Goal: Information Seeking & Learning: Learn about a topic

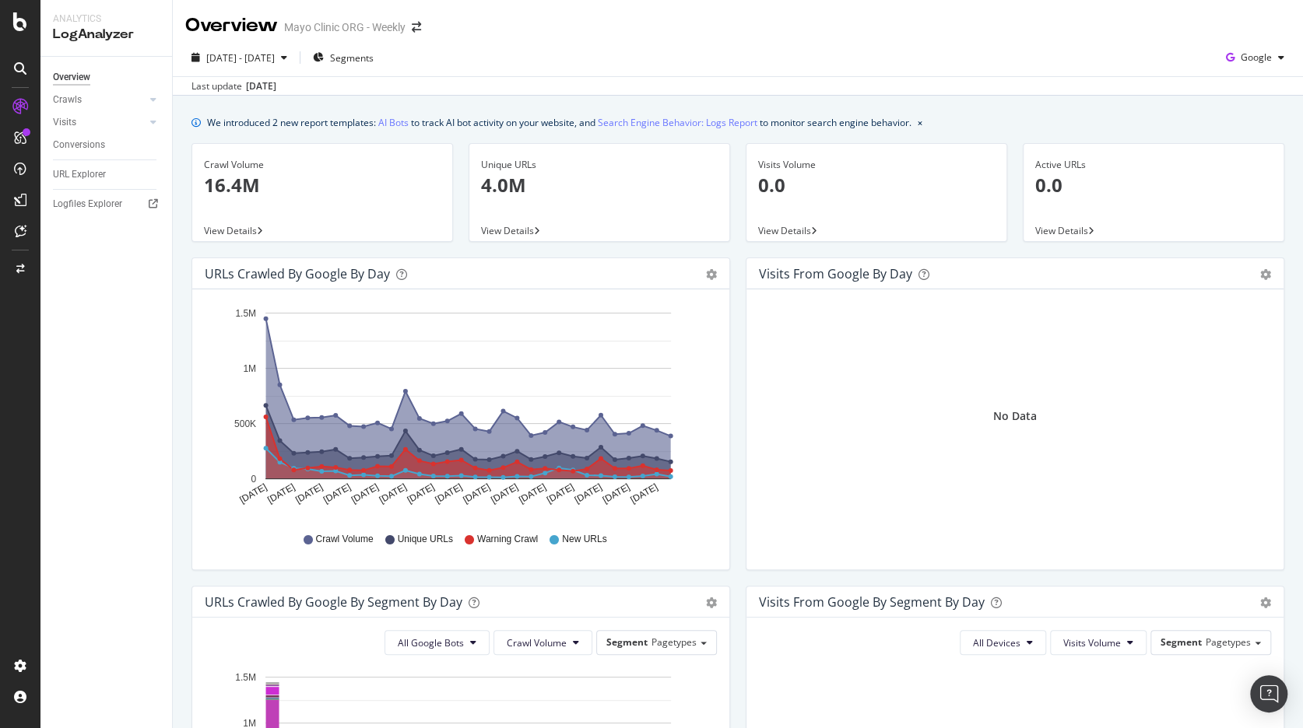
click at [722, 16] on div "Overview Mayo Clinic ORG - Weekly" at bounding box center [738, 19] width 1130 height 39
click at [398, 123] on link "AI Bots" at bounding box center [393, 122] width 30 height 16
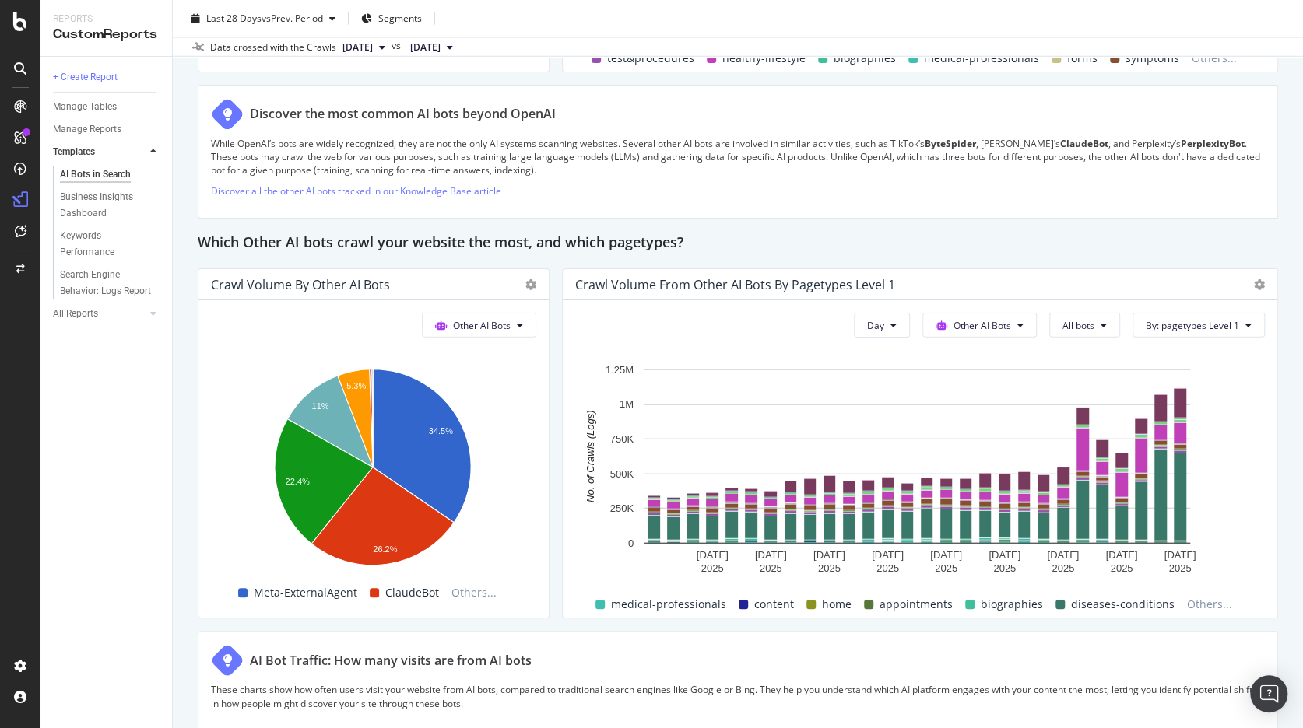
scroll to position [1824, 0]
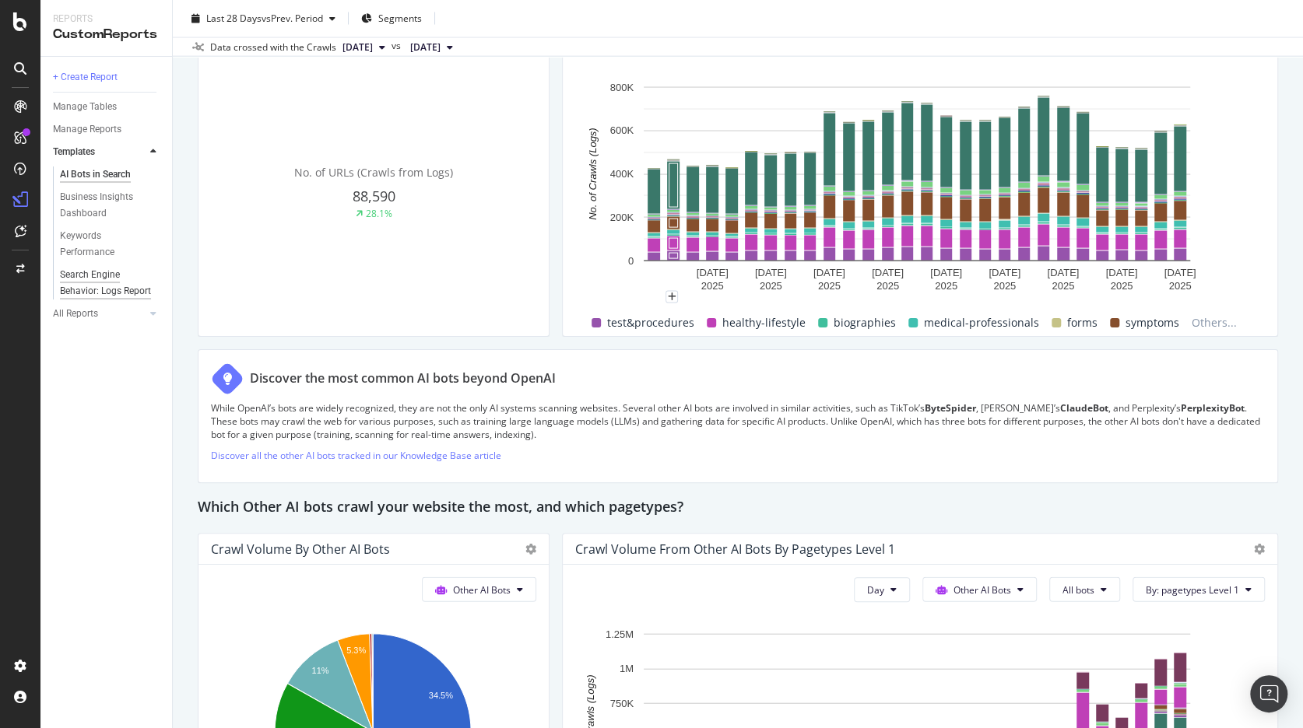
click at [75, 277] on div "Search Engine Behavior: Logs Report" at bounding box center [106, 283] width 92 height 33
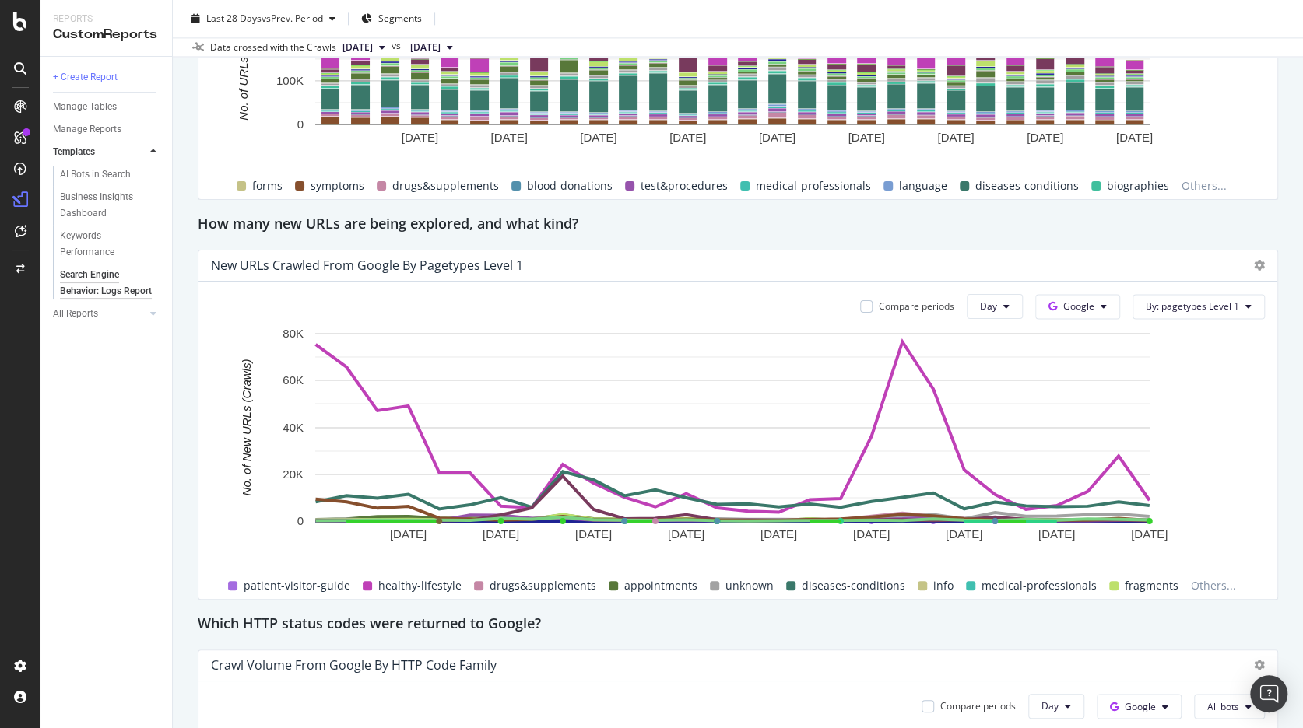
scroll to position [1344, 0]
click at [1107, 296] on button "Google" at bounding box center [1077, 307] width 85 height 25
click at [1085, 395] on span "OpenAI" at bounding box center [1093, 395] width 58 height 14
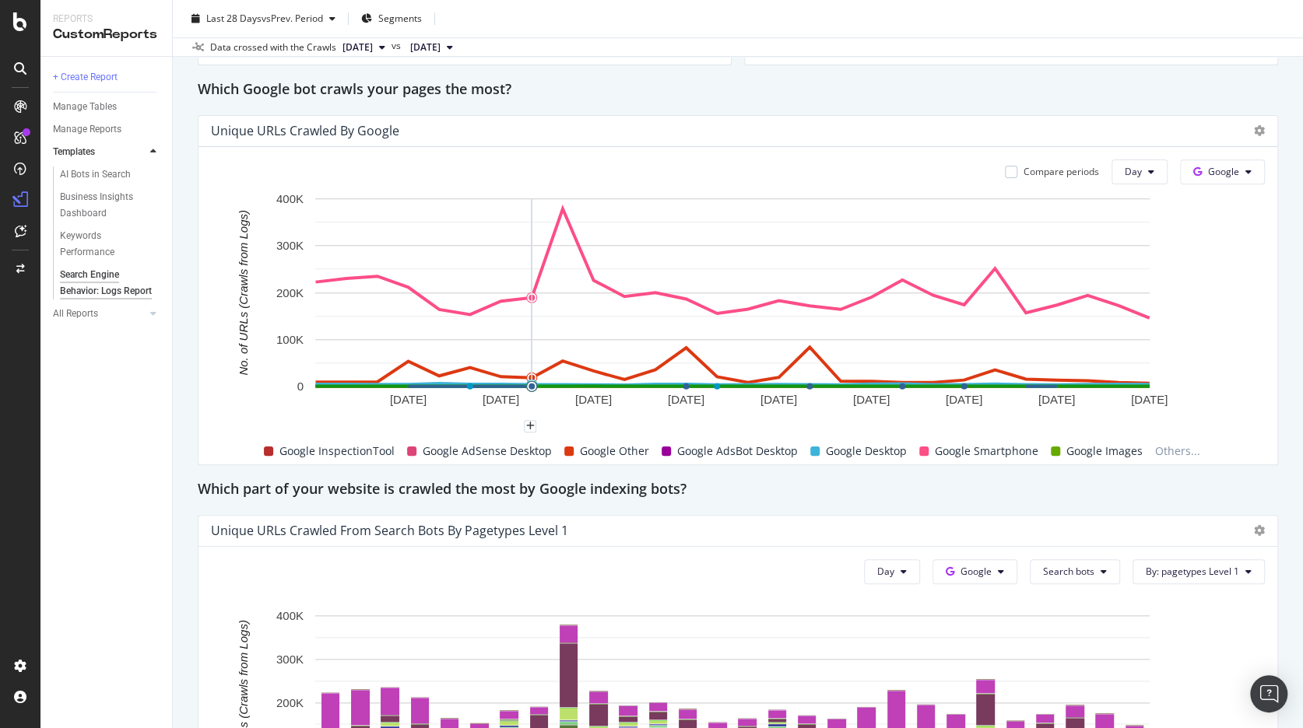
scroll to position [0, 0]
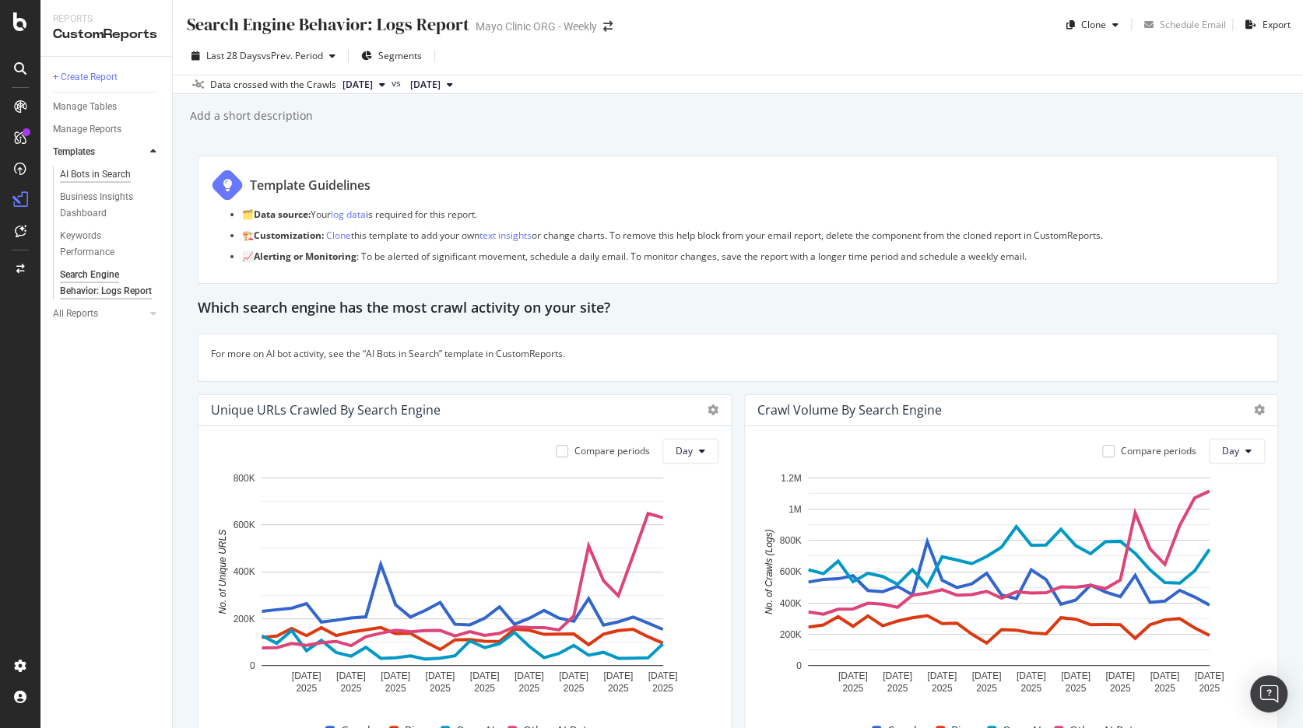
click at [85, 170] on div "AI Bots in Search" at bounding box center [95, 175] width 71 height 16
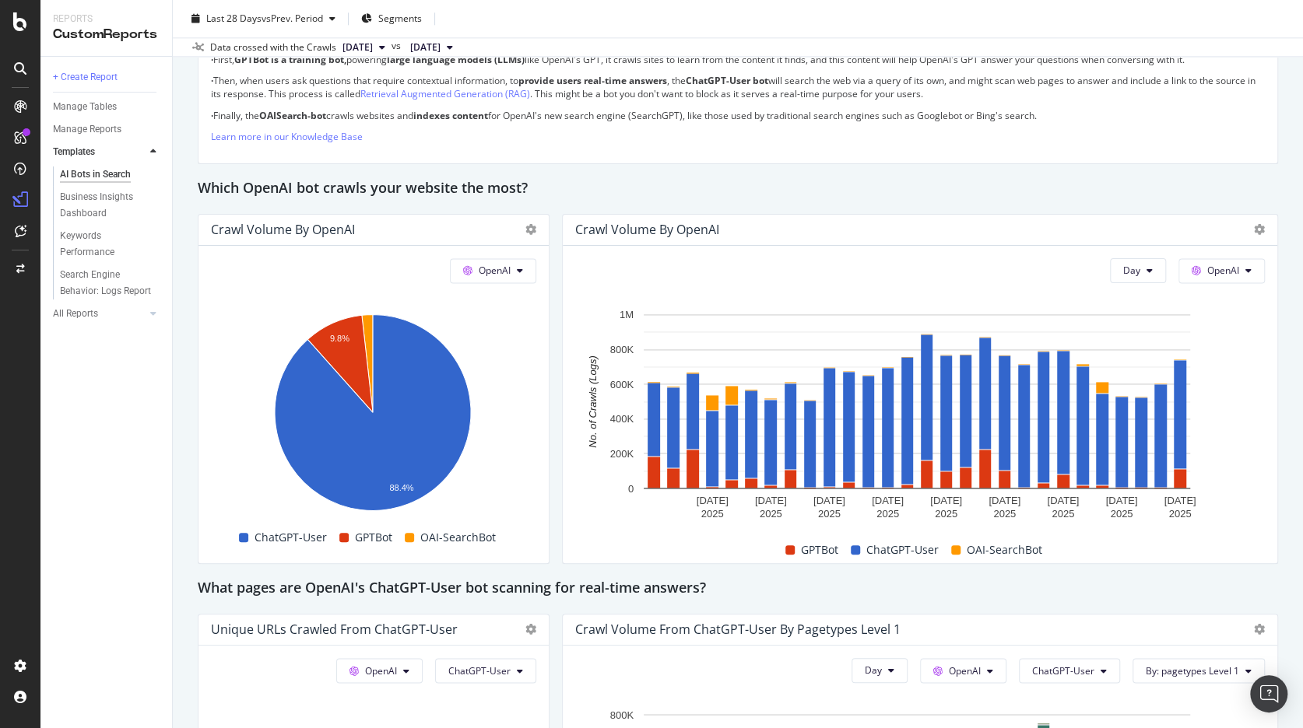
scroll to position [1273, 0]
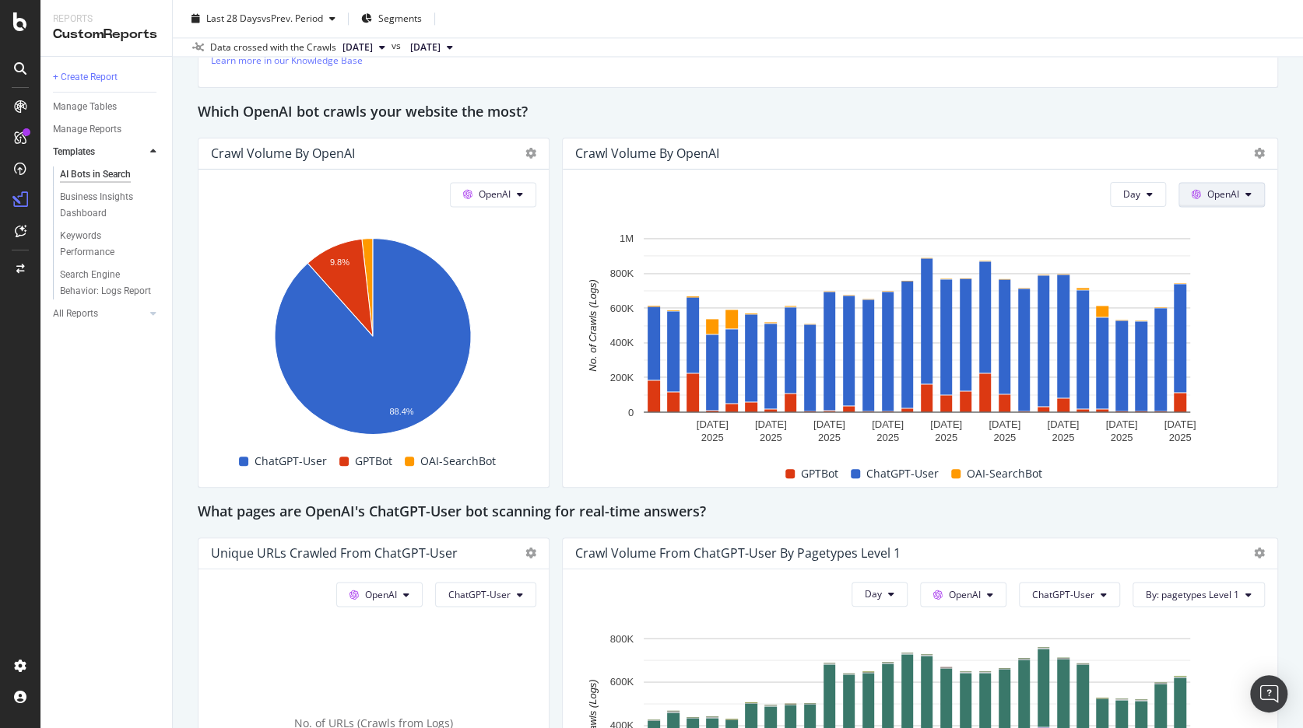
click at [1245, 191] on icon at bounding box center [1248, 194] width 6 height 9
click at [975, 93] on div "This report shows AI bot interaction with your website and its impact on your o…" at bounding box center [738, 396] width 1080 height 3027
click at [1129, 188] on button "Day" at bounding box center [1138, 194] width 56 height 25
click at [1125, 278] on span "Month" at bounding box center [1128, 282] width 28 height 14
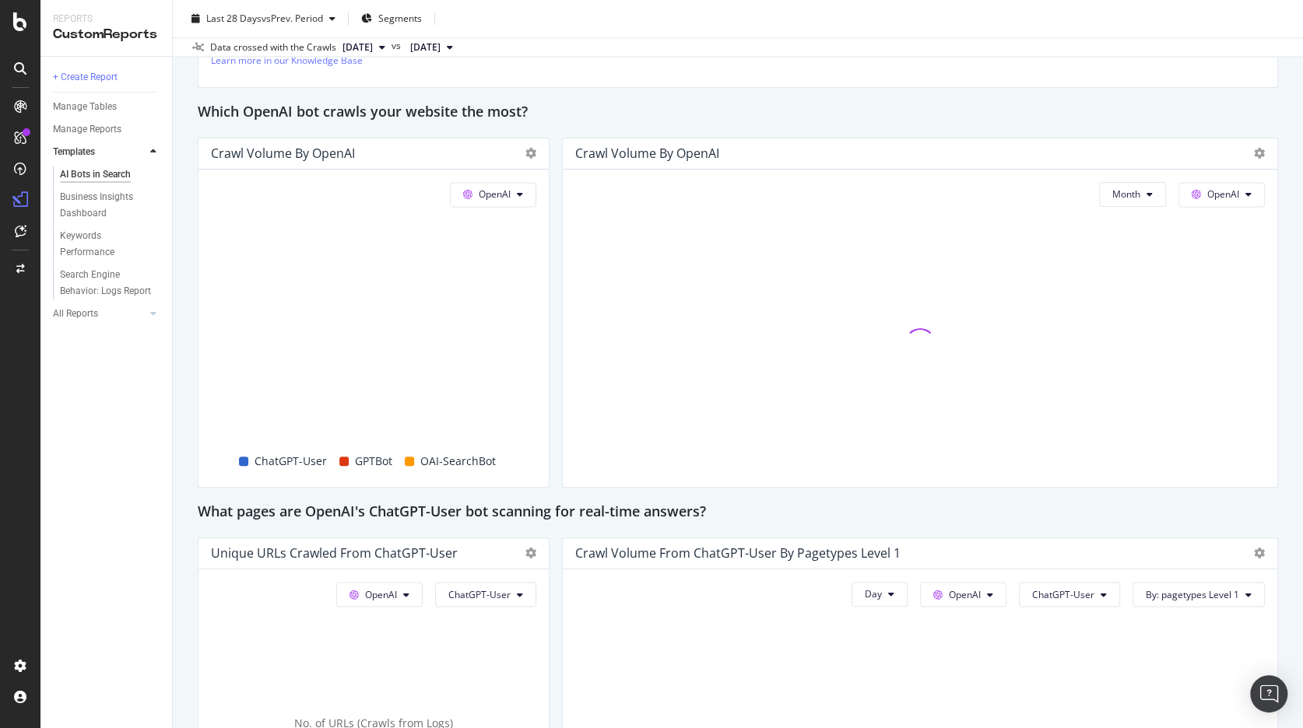
click at [1124, 278] on div at bounding box center [919, 343] width 689 height 261
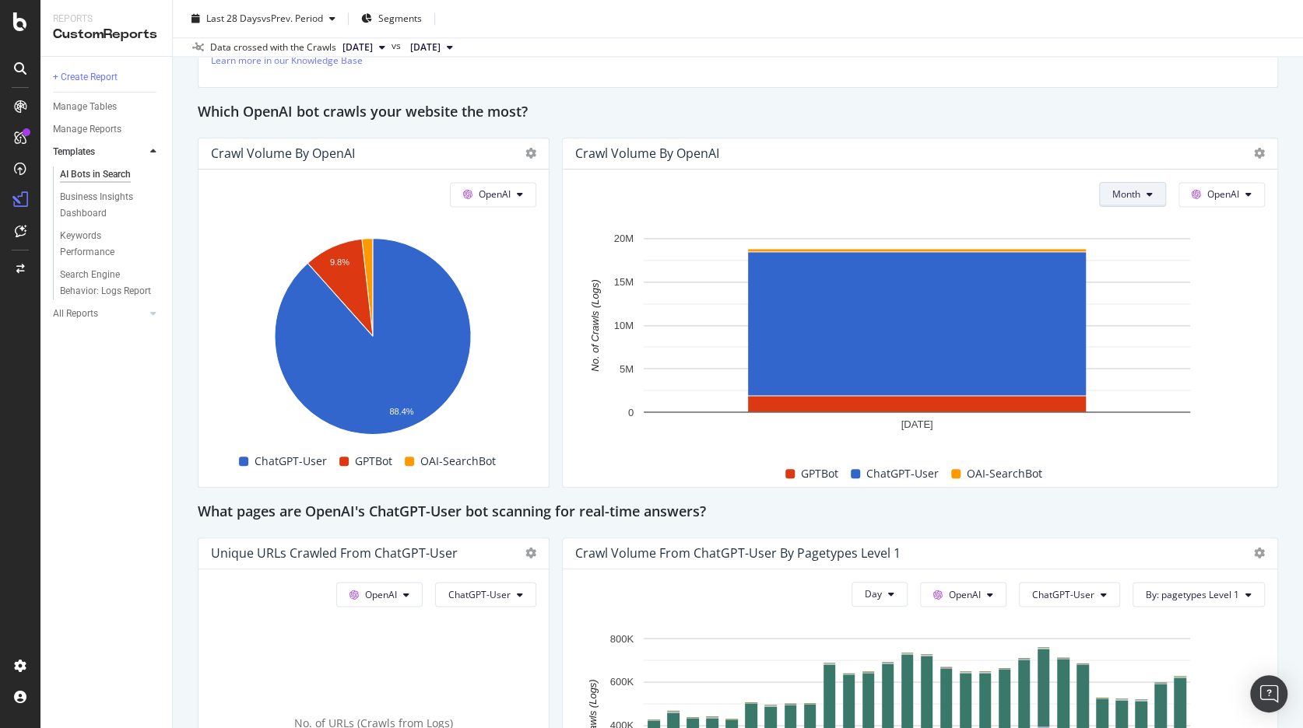
click at [1146, 191] on icon at bounding box center [1149, 194] width 6 height 9
click at [1106, 256] on span "Week" at bounding box center [1116, 253] width 30 height 14
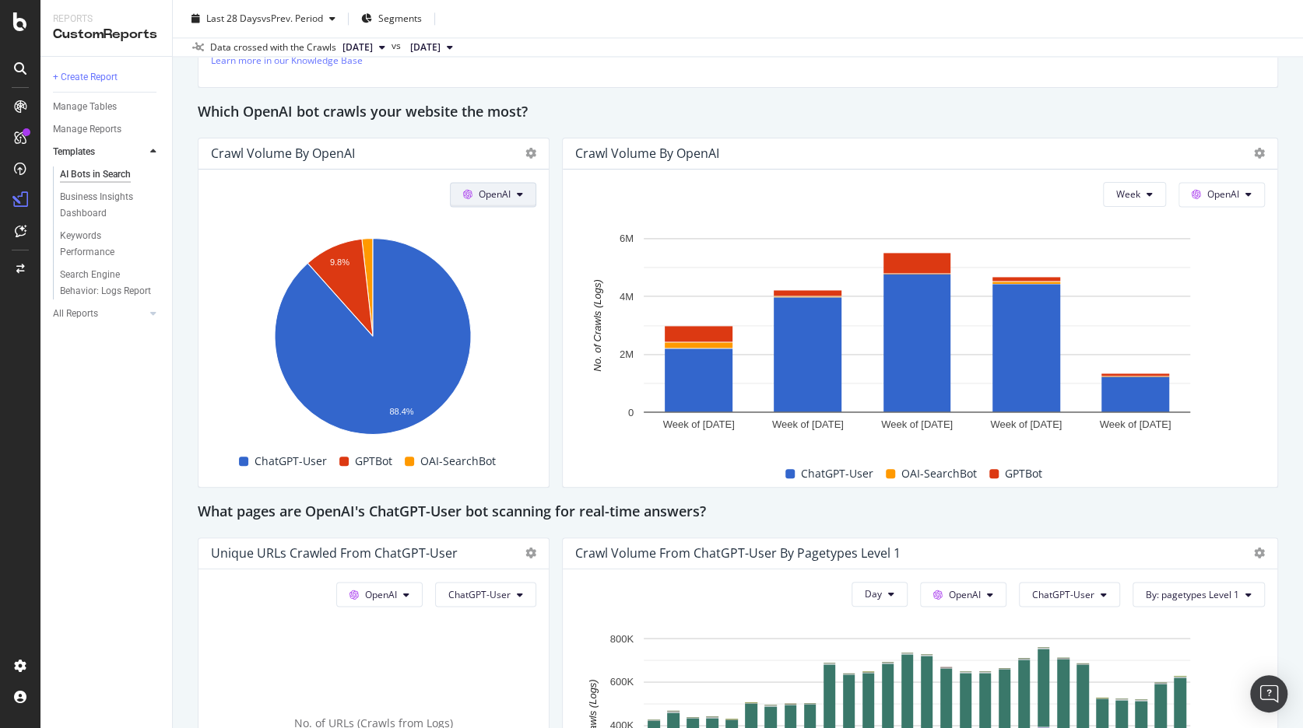
click at [503, 192] on span "OpenAI" at bounding box center [495, 194] width 32 height 13
click at [498, 221] on span "Google" at bounding box center [514, 224] width 58 height 14
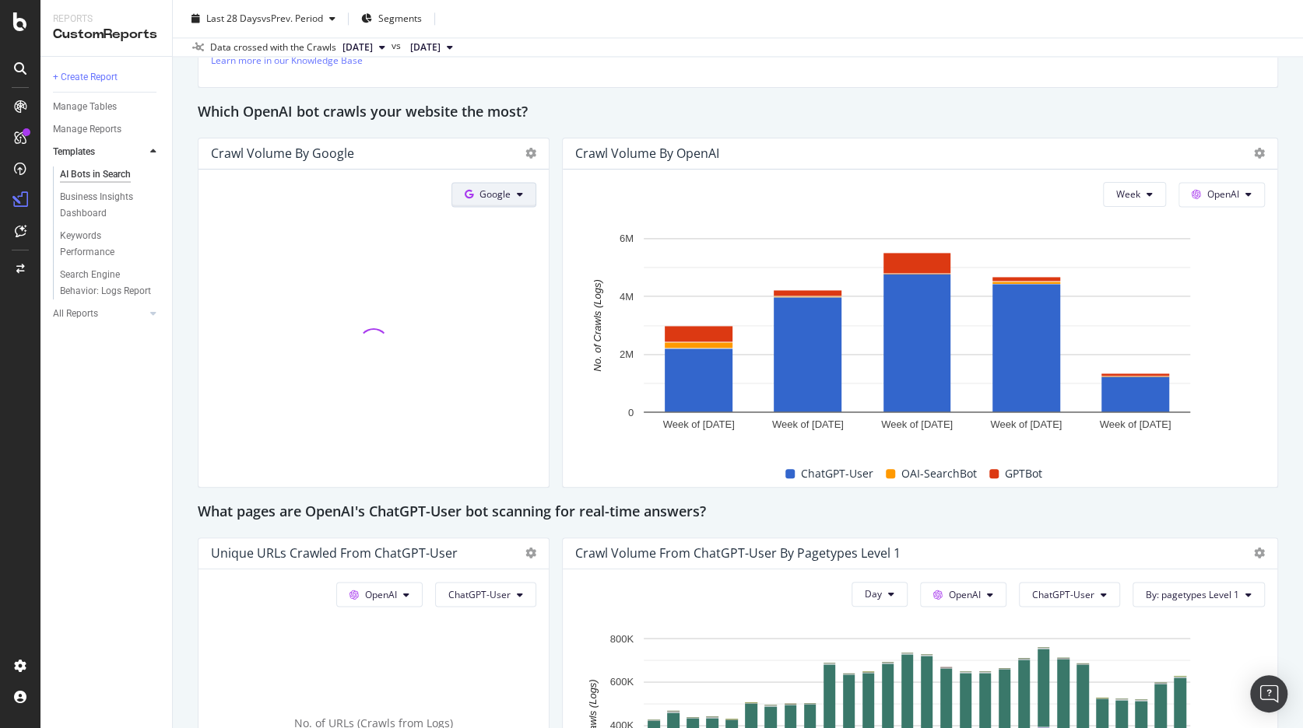
click at [517, 195] on icon at bounding box center [520, 194] width 6 height 9
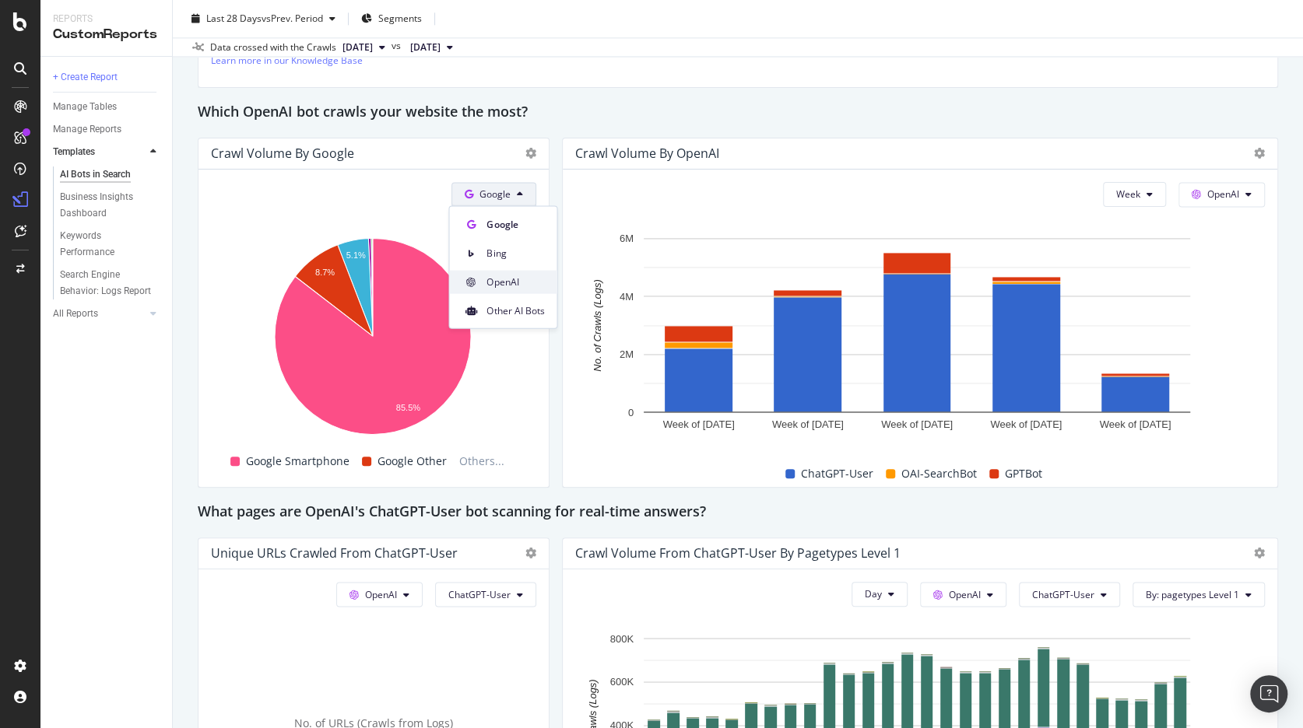
click at [497, 280] on span "OpenAI" at bounding box center [515, 282] width 58 height 14
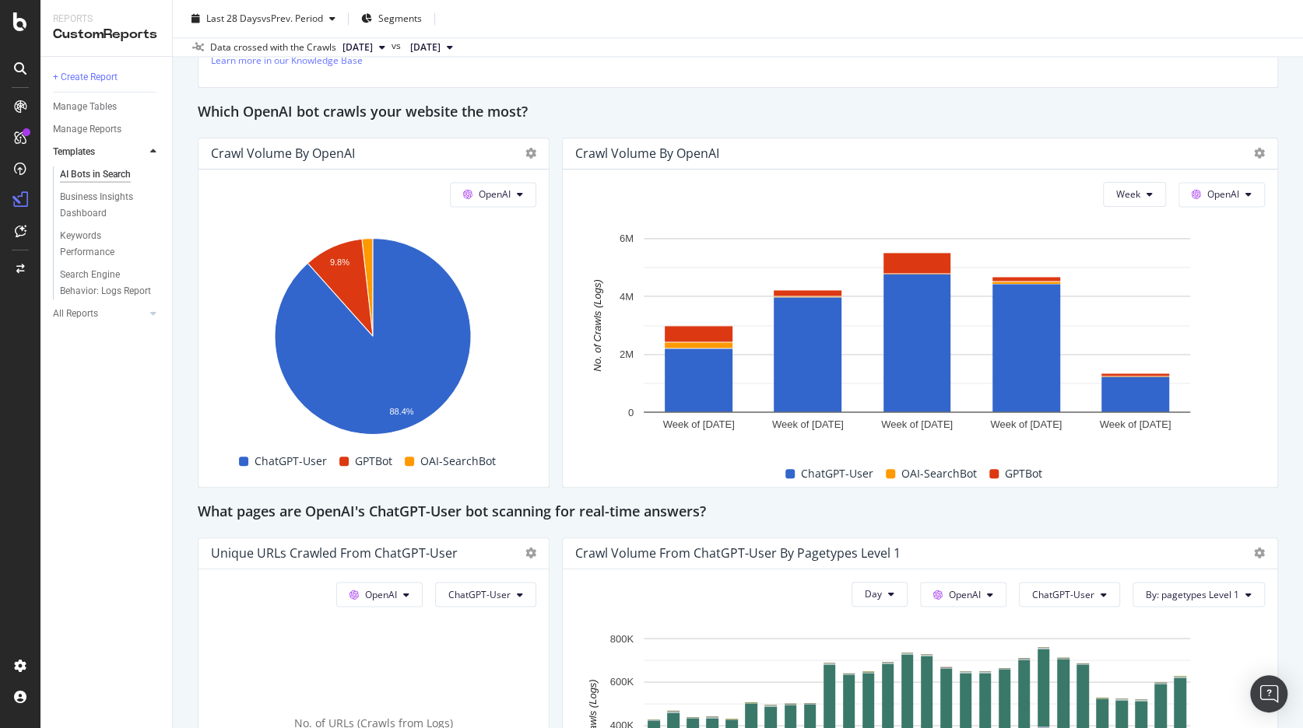
click at [195, 132] on div "AI Bots in Search AI Bots in Search Mayo Clinic ORG - Weekly Clone Schedule Ema…" at bounding box center [738, 364] width 1130 height 728
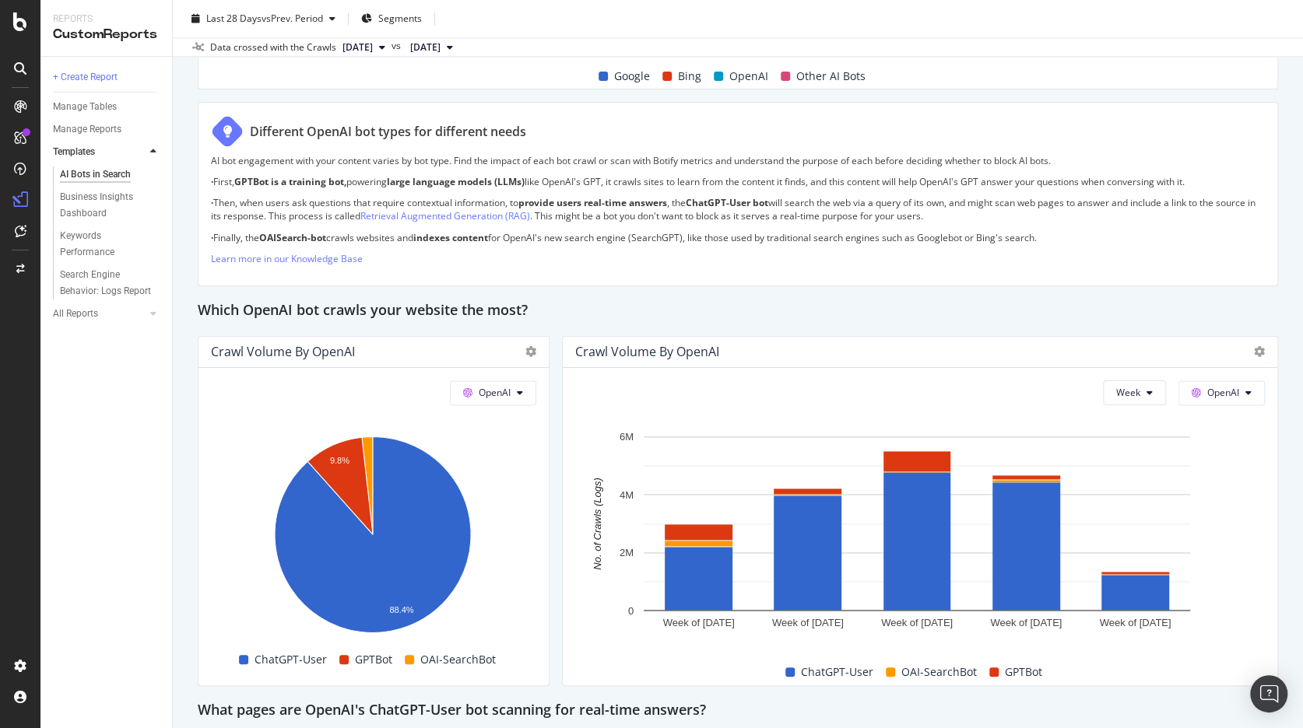
scroll to position [1061, 0]
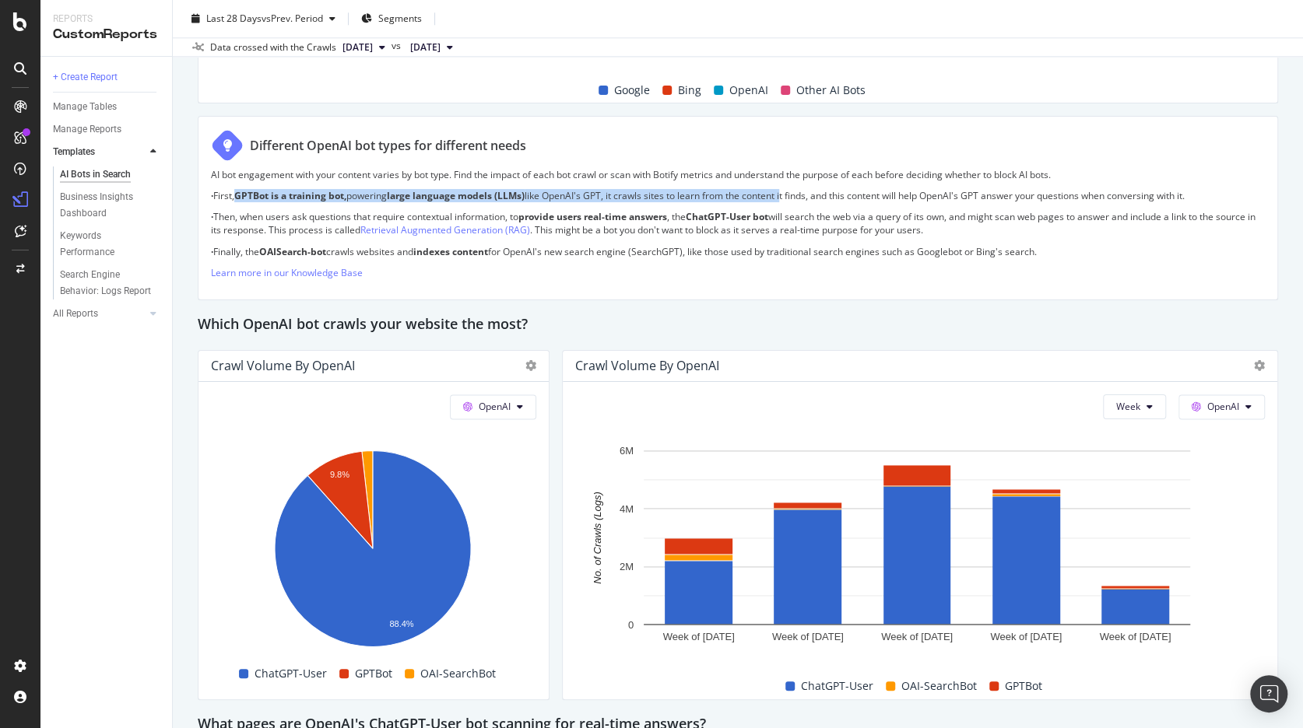
drag, startPoint x: 240, startPoint y: 194, endPoint x: 791, endPoint y: 198, distance: 550.9
click at [791, 198] on p "· First, GPTBot is a training bot, powering large language models (LLMs) like O…" at bounding box center [738, 195] width 1054 height 13
copy p "GPTBot is a training bot, powering large language models (LLMs) like OpenAI's G…"
click at [700, 216] on strong "ChatGPT-User bot" at bounding box center [727, 216] width 82 height 13
click at [692, 212] on p "· Then, when users ask questions that require contextual information, to provid…" at bounding box center [738, 223] width 1054 height 26
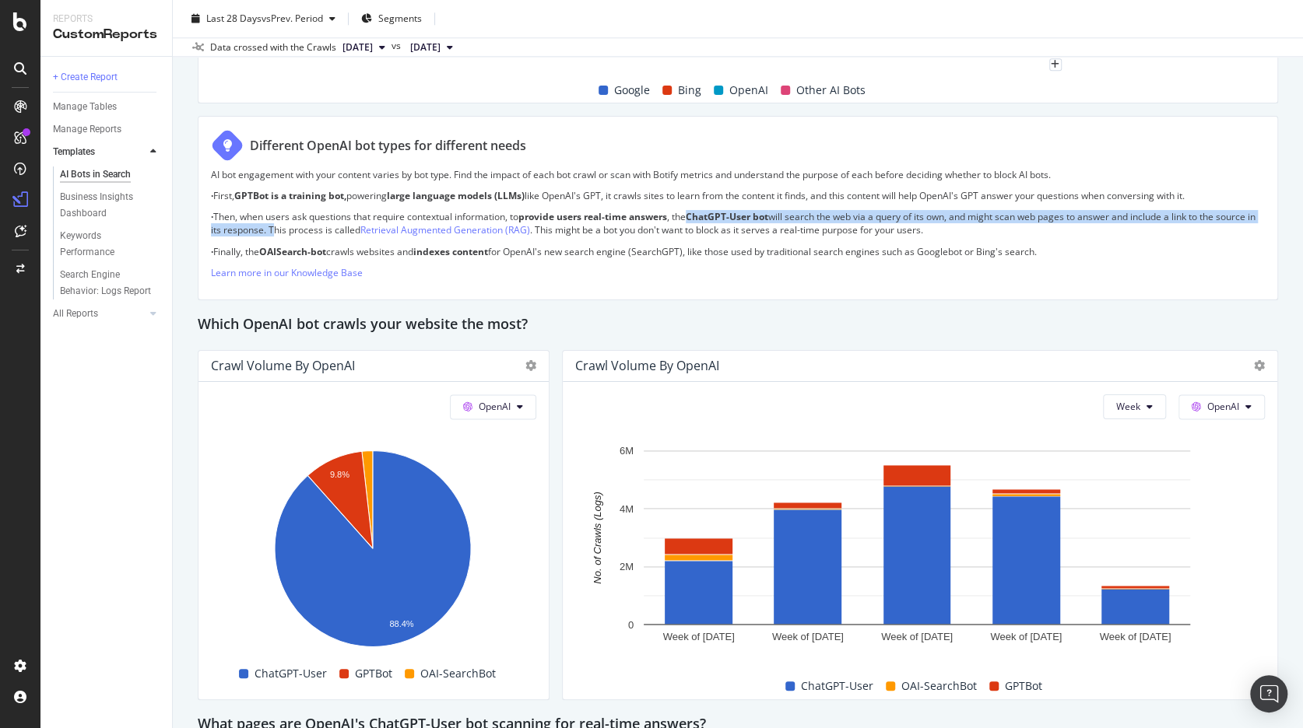
drag, startPoint x: 696, startPoint y: 214, endPoint x: 310, endPoint y: 230, distance: 387.1
click at [310, 230] on p "· Then, when users ask questions that require contextual information, to provid…" at bounding box center [738, 223] width 1054 height 26
copy p "ChatGPT-User bot will search the web via a query of its own, and might scan web…"
